Goal: Task Accomplishment & Management: Use online tool/utility

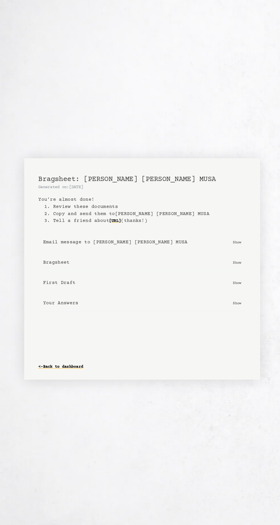
click at [49, 357] on link "<- Back to dashboard" at bounding box center [61, 357] width 44 height 9
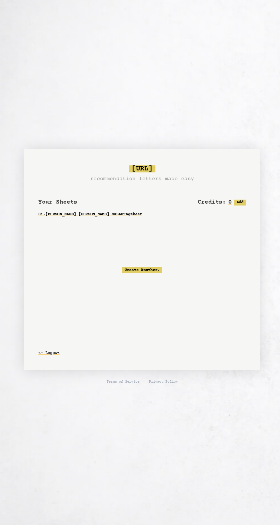
click at [116, 210] on link "01 . Dr MOHAMED MUKHTAR ELAWAD MUSA Bragsheet" at bounding box center [139, 210] width 201 height 10
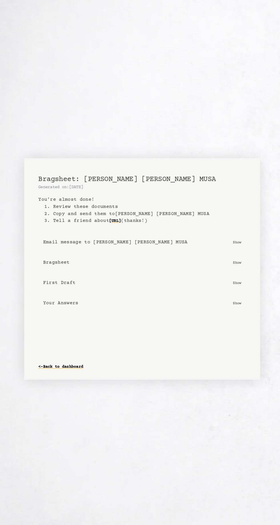
click at [146, 276] on button "First Draft Show" at bounding box center [139, 276] width 201 height 16
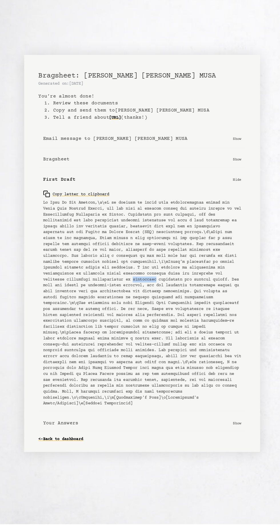
click at [156, 366] on pre at bounding box center [140, 311] width 192 height 200
click at [47, 202] on icon "button" at bounding box center [47, 205] width 7 height 7
